Goal: Task Accomplishment & Management: Manage account settings

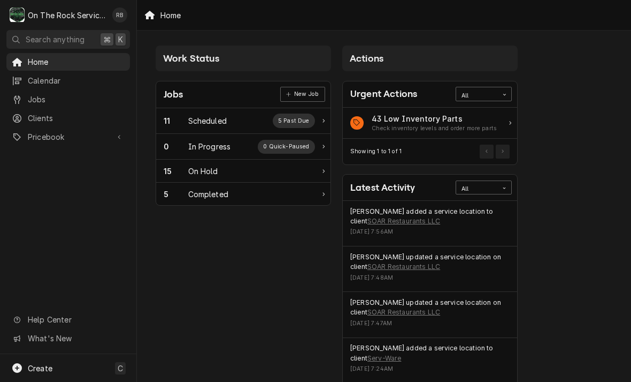
click at [214, 118] on div "Scheduled" at bounding box center [207, 120] width 39 height 11
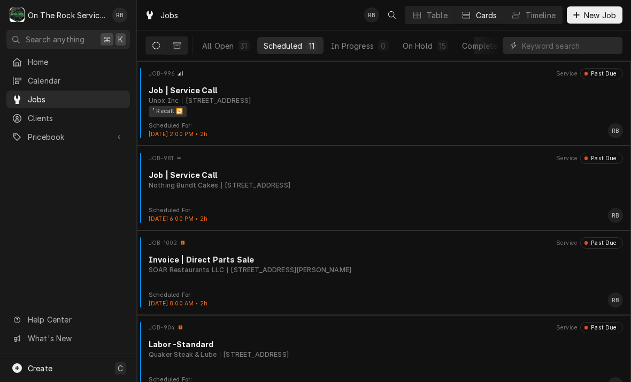
click at [429, 43] on div "On Hold" at bounding box center [418, 45] width 30 height 11
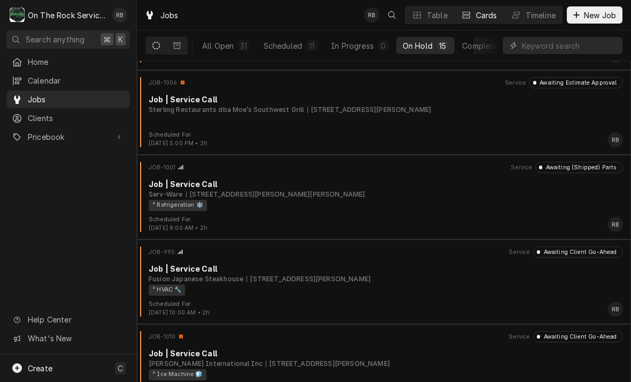
scroll to position [751, 0]
click at [288, 185] on div "Job | Service Call" at bounding box center [386, 184] width 475 height 11
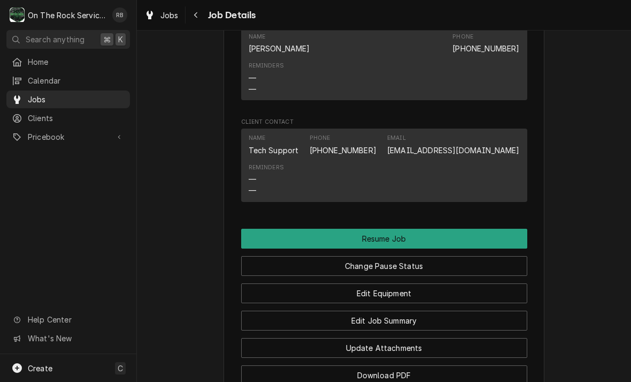
scroll to position [1137, 0]
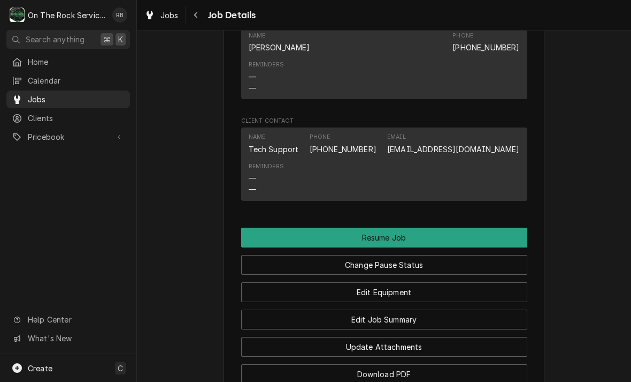
click at [498, 227] on button "Resume Job" at bounding box center [384, 237] width 286 height 20
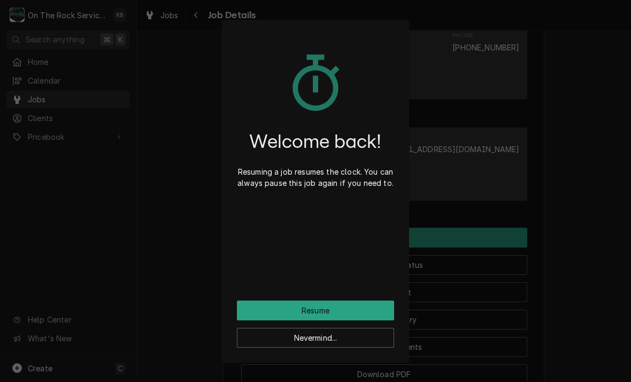
click at [369, 307] on button "Resume" at bounding box center [315, 310] width 157 height 20
